Goal: Information Seeking & Learning: Learn about a topic

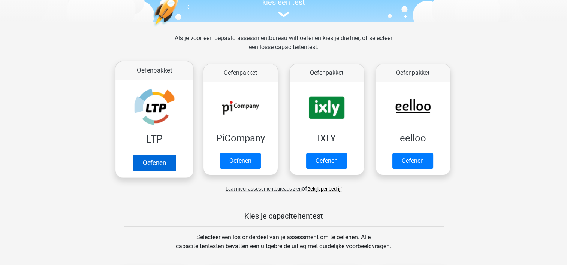
scroll to position [112, 0]
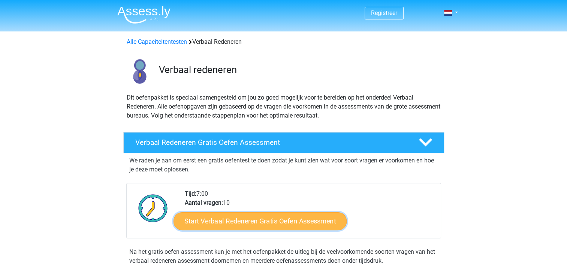
click at [274, 222] on link "Start Verbaal Redeneren Gratis Oefen Assessment" at bounding box center [259, 221] width 173 height 18
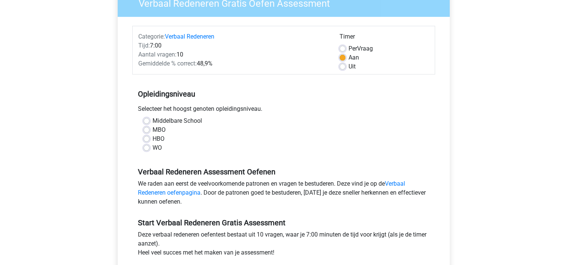
scroll to position [75, 0]
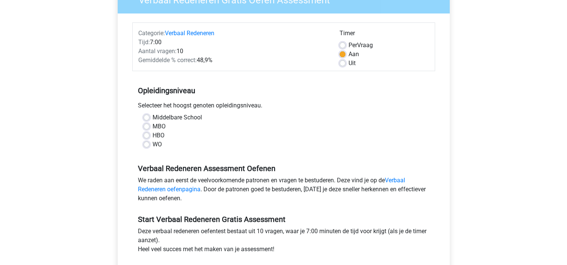
click at [159, 136] on label "HBO" at bounding box center [158, 135] width 12 height 9
click at [149, 136] on input "HBO" at bounding box center [146, 134] width 6 height 7
radio input "true"
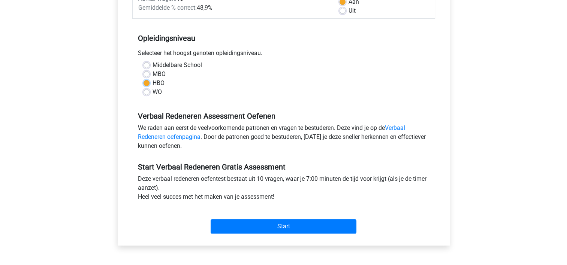
scroll to position [187, 0]
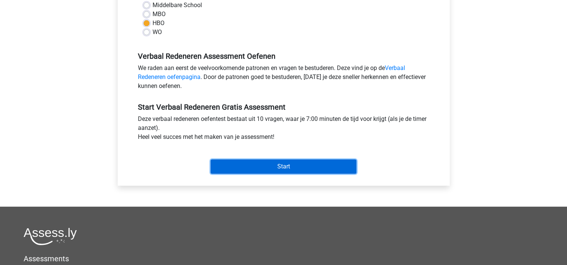
click at [270, 163] on input "Start" at bounding box center [283, 167] width 146 height 14
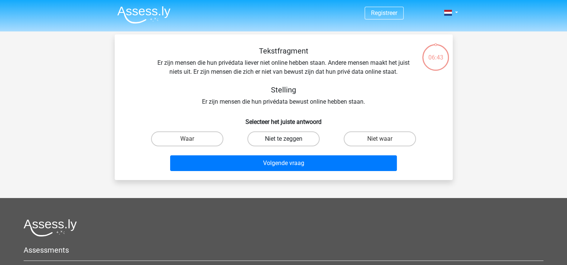
click at [280, 142] on label "Niet te zeggen" at bounding box center [283, 138] width 72 height 15
click at [283, 142] on input "Niet te zeggen" at bounding box center [285, 141] width 5 height 5
radio input "true"
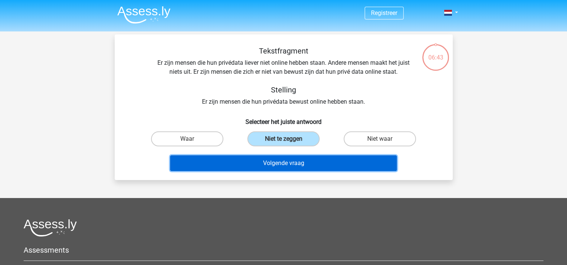
click at [277, 163] on button "Volgende vraag" at bounding box center [283, 163] width 227 height 16
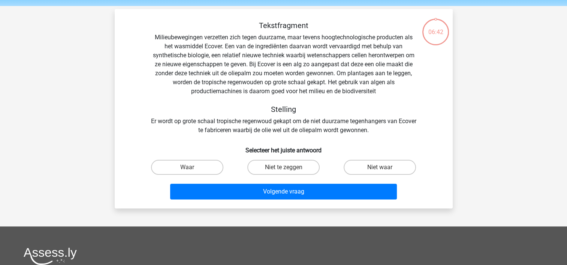
scroll to position [34, 0]
